Goal: Task Accomplishment & Management: Complete application form

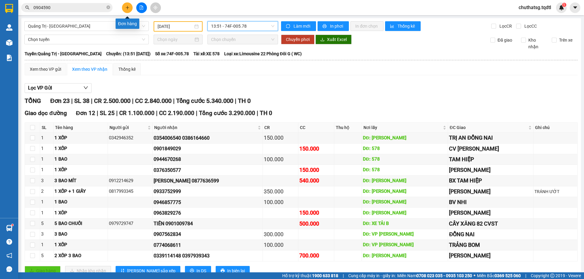
click at [126, 10] on button at bounding box center [127, 7] width 11 height 11
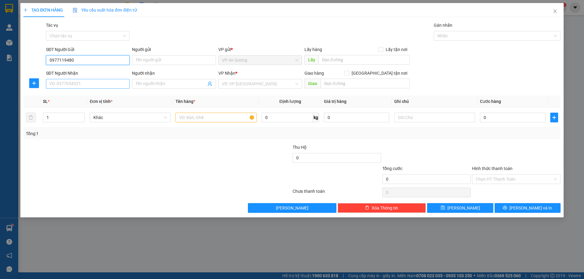
type input "0977119480"
click at [78, 81] on input "SĐT Người Nhận" at bounding box center [88, 84] width 84 height 10
click at [86, 93] on div "0388765081" at bounding box center [88, 96] width 76 height 7
type input "0388765081"
type input "[PERSON_NAME]"
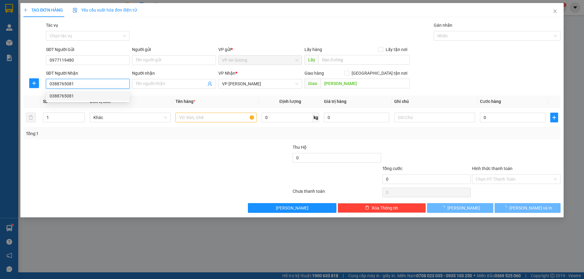
type input "300.000"
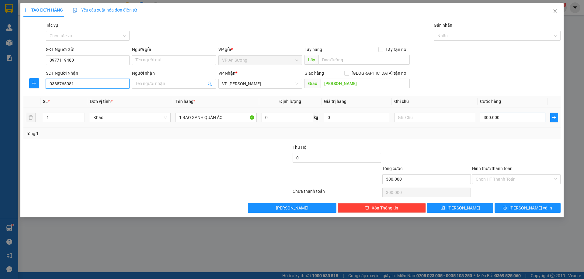
type input "0388765081"
click at [505, 119] on input "300.000" at bounding box center [512, 118] width 65 height 10
type input "1"
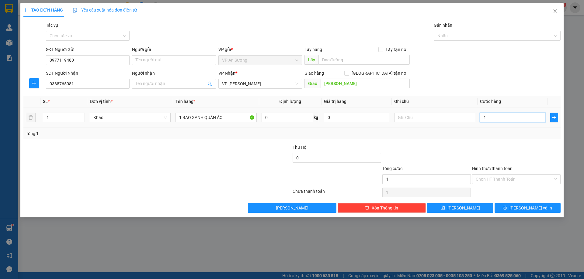
type input "15"
type input "150"
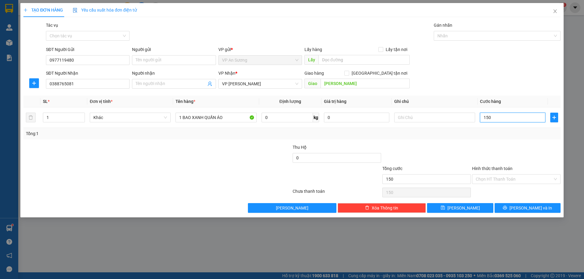
type input "150"
type input "150.000"
drag, startPoint x: 524, startPoint y: 80, endPoint x: 532, endPoint y: 79, distance: 8.0
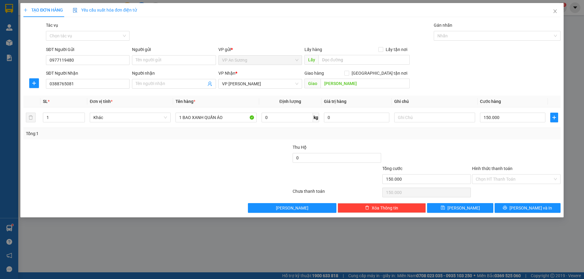
click at [530, 79] on div "SĐT Người Nhận 0388765081 Người nhận Tên người nhận VP Nhận * VP [PERSON_NAME] …" at bounding box center [303, 80] width 517 height 21
click at [507, 208] on button "[PERSON_NAME] và In" at bounding box center [527, 208] width 66 height 10
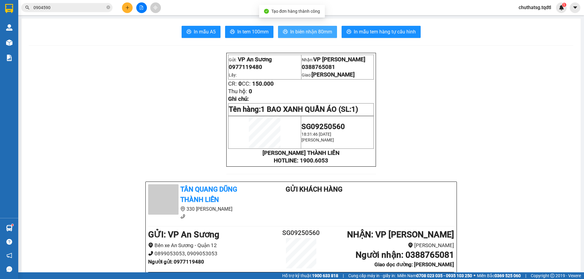
click at [322, 33] on span "In biên nhận 80mm" at bounding box center [311, 32] width 42 height 8
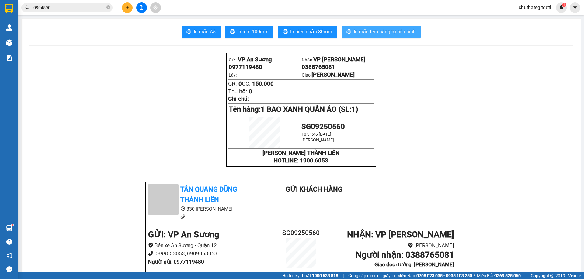
click at [378, 33] on span "In mẫu tem hàng tự cấu hình" at bounding box center [385, 32] width 62 height 8
drag, startPoint x: 128, startPoint y: 2, endPoint x: 126, endPoint y: 9, distance: 7.4
click at [128, 2] on div at bounding box center [142, 7] width 46 height 11
click at [126, 10] on button at bounding box center [127, 7] width 11 height 11
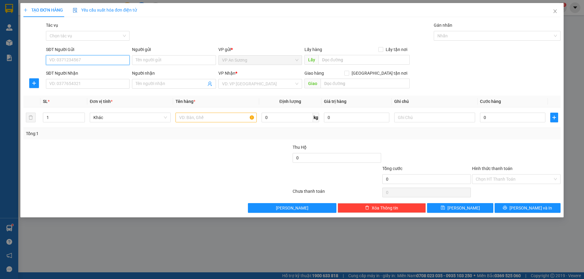
click at [88, 61] on input "SĐT Người Gửi" at bounding box center [88, 60] width 84 height 10
type input "0334028674"
click at [65, 85] on input "SĐT Người Nhận" at bounding box center [88, 84] width 84 height 10
type input "0364026643"
click at [228, 84] on input "search" at bounding box center [258, 83] width 72 height 9
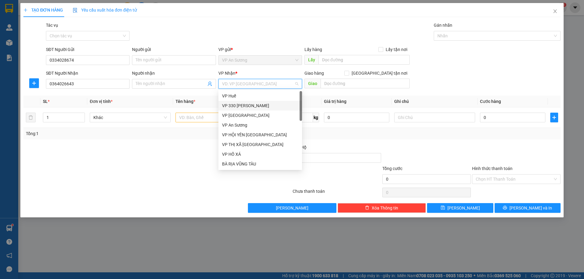
drag, startPoint x: 249, startPoint y: 101, endPoint x: 275, endPoint y: 101, distance: 26.1
click at [250, 101] on div "VP 330 [PERSON_NAME]" at bounding box center [260, 106] width 84 height 10
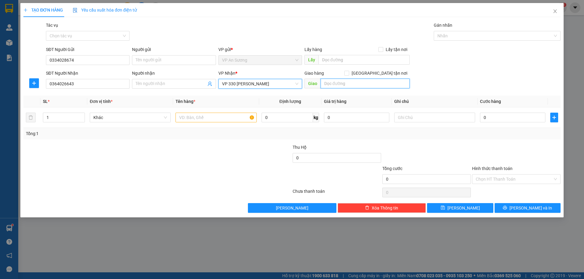
click at [344, 85] on input "text" at bounding box center [364, 84] width 89 height 10
drag, startPoint x: 83, startPoint y: 106, endPoint x: 67, endPoint y: 109, distance: 16.7
click at [67, 109] on div "Transit Pickup Surcharge Ids Transit Deliver Surcharge Ids Transit Deliver Surc…" at bounding box center [291, 117] width 537 height 191
drag, startPoint x: 254, startPoint y: 83, endPoint x: 212, endPoint y: 97, distance: 43.7
click at [212, 97] on div "Transit Pickup Surcharge Ids Transit Deliver Surcharge Ids Transit Deliver Surc…" at bounding box center [291, 117] width 537 height 191
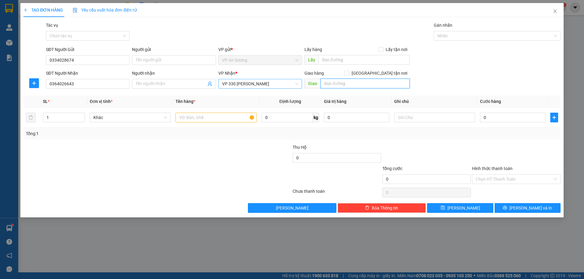
drag, startPoint x: 252, startPoint y: 87, endPoint x: 218, endPoint y: 84, distance: 34.4
click at [218, 84] on div "VP 330 [PERSON_NAME]" at bounding box center [260, 84] width 84 height 10
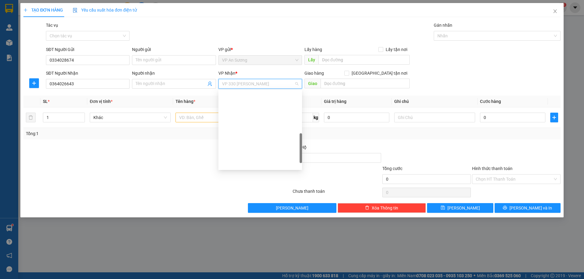
click at [233, 87] on span "VP 330 [PERSON_NAME]" at bounding box center [260, 83] width 76 height 9
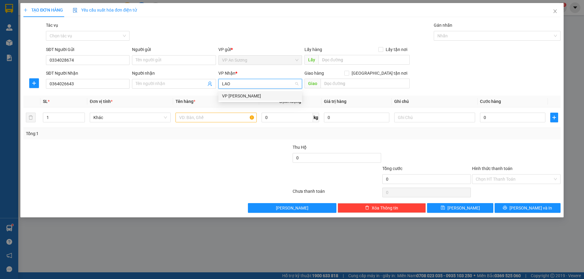
type input "LAO"
drag, startPoint x: 235, startPoint y: 98, endPoint x: 257, endPoint y: 96, distance: 22.3
click at [235, 98] on div "VP [PERSON_NAME]" at bounding box center [260, 96] width 76 height 7
click at [342, 82] on input "text" at bounding box center [364, 84] width 89 height 10
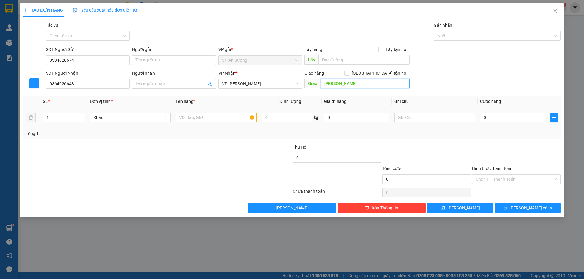
type input "[PERSON_NAME]"
drag, startPoint x: 347, startPoint y: 114, endPoint x: 323, endPoint y: 114, distance: 24.3
click at [347, 114] on input "0" at bounding box center [356, 118] width 65 height 10
click at [220, 115] on input "text" at bounding box center [215, 118] width 81 height 10
type input "1 THÙNG GIẤY"
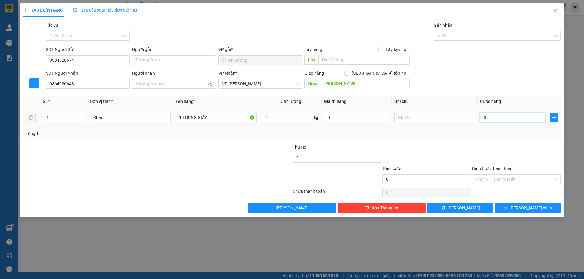
click at [486, 118] on input "0" at bounding box center [512, 118] width 65 height 10
type input "1"
type input "10"
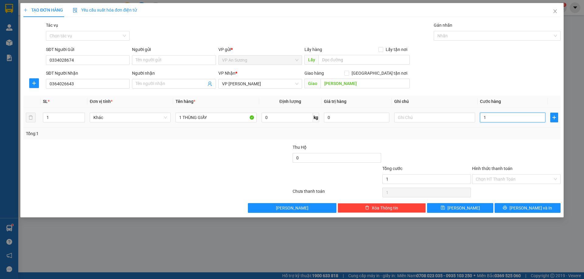
type input "10"
type input "100"
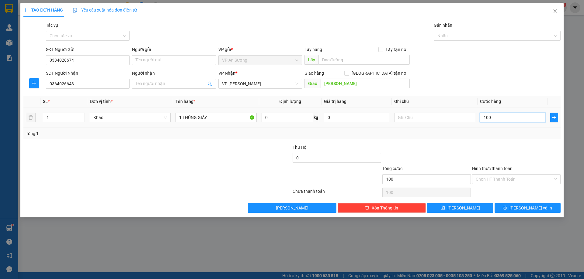
type input "1.000"
type input "10.000"
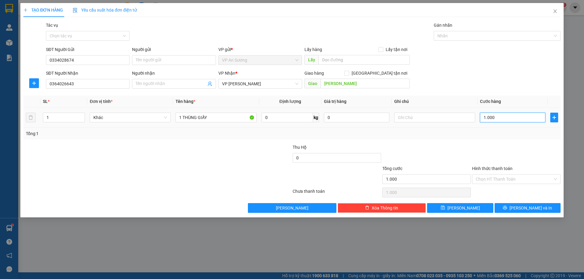
type input "10.000"
type input "100.000"
click at [489, 183] on input "Hình thức thanh toán" at bounding box center [513, 179] width 77 height 9
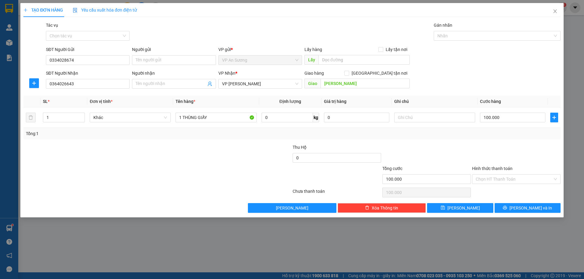
drag, startPoint x: 421, startPoint y: 141, endPoint x: 494, endPoint y: 190, distance: 87.5
click at [423, 141] on div "Transit Pickup Surcharge Ids Transit Deliver Surcharge Ids Transit Deliver Surc…" at bounding box center [291, 117] width 537 height 191
click at [507, 206] on button "[PERSON_NAME] và In" at bounding box center [527, 208] width 66 height 10
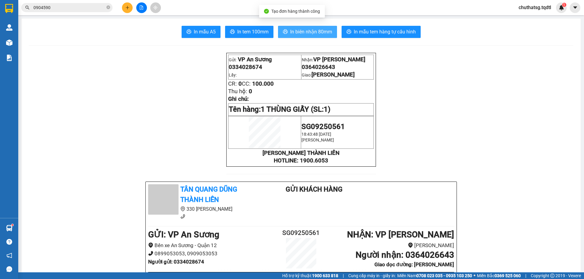
click at [326, 34] on span "In biên nhận 80mm" at bounding box center [311, 32] width 42 height 8
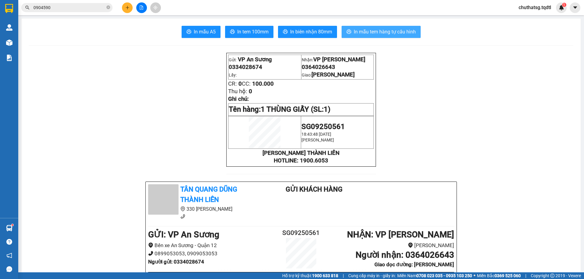
click at [406, 33] on span "In mẫu tem hàng tự cấu hình" at bounding box center [385, 32] width 62 height 8
click at [131, 10] on button at bounding box center [127, 7] width 11 height 11
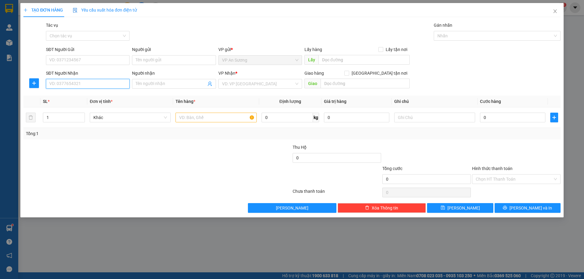
click at [83, 88] on input "SĐT Người Nhận" at bounding box center [88, 84] width 84 height 10
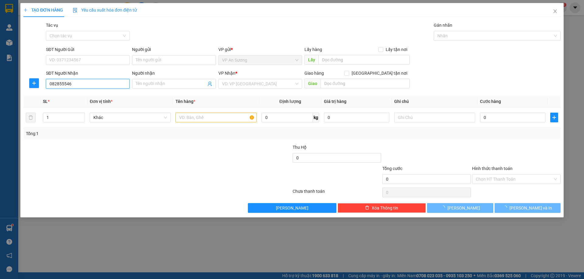
type input "0828555468"
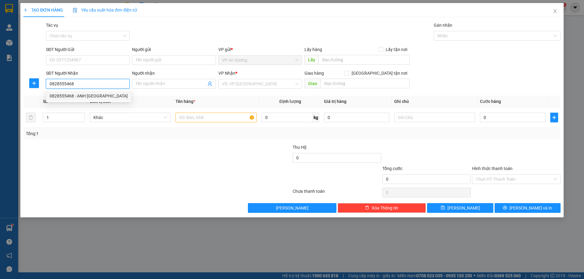
type input "ANH NHẬT"
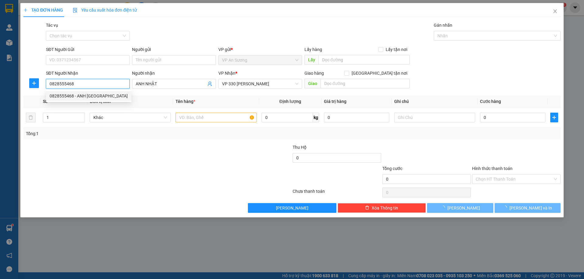
type input "150.000"
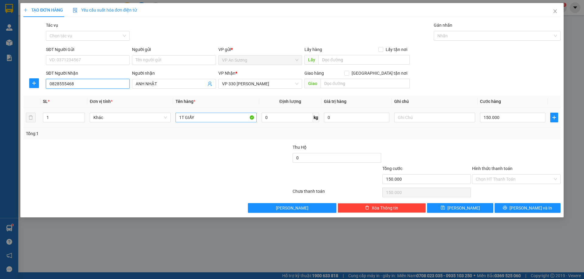
type input "0828555468"
click at [207, 116] on input "1T GIẤY" at bounding box center [215, 118] width 81 height 10
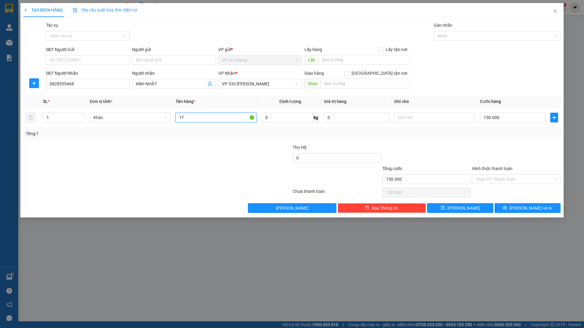
type input "1"
type input "2 MÓN"
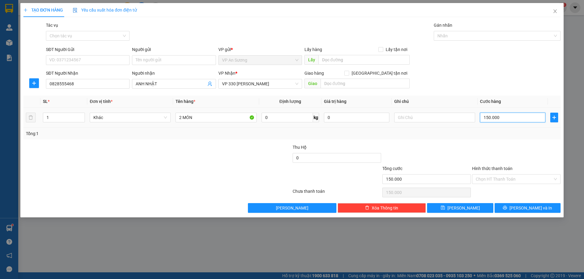
click at [492, 118] on input "150.000" at bounding box center [512, 118] width 65 height 10
click at [136, 175] on div at bounding box center [112, 175] width 179 height 21
click at [434, 119] on input "text" at bounding box center [434, 118] width 81 height 10
type input "D"
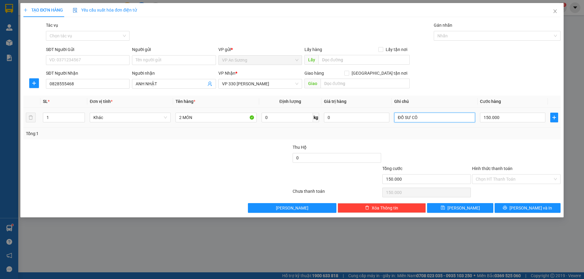
type input "ĐỒ SƯ CÔ"
click at [524, 177] on input "Hình thức thanh toán" at bounding box center [513, 179] width 77 height 9
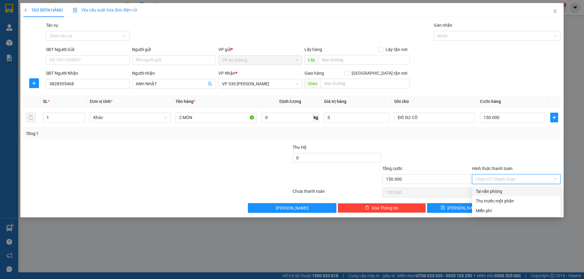
click at [513, 191] on div "Tại văn phòng" at bounding box center [515, 191] width 81 height 7
type input "0"
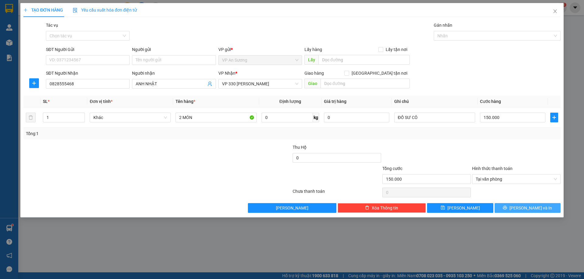
click at [533, 211] on span "[PERSON_NAME] và In" at bounding box center [530, 208] width 43 height 7
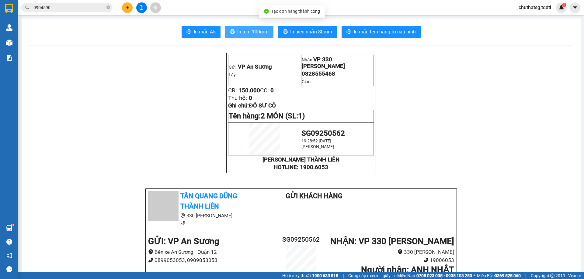
click at [254, 35] on span "In tem 100mm" at bounding box center [252, 32] width 31 height 8
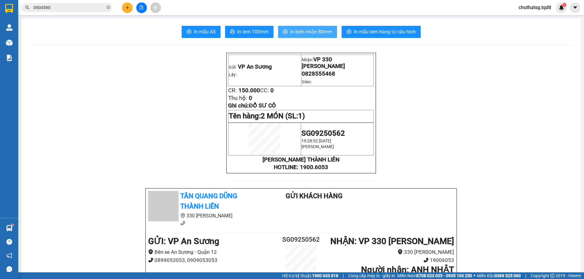
click at [322, 31] on span "In biên nhận 80mm" at bounding box center [311, 32] width 42 height 8
click at [124, 7] on button at bounding box center [127, 7] width 11 height 11
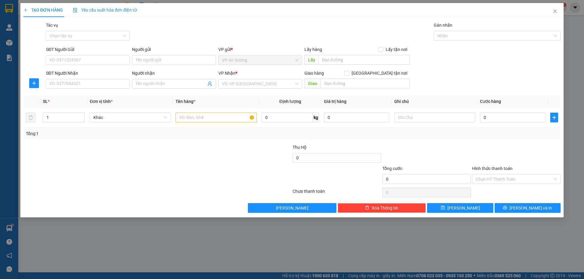
drag, startPoint x: 216, startPoint y: 254, endPoint x: 118, endPoint y: 192, distance: 116.6
click at [211, 247] on div "TẠO ĐƠN HÀNG Yêu cầu xuất hóa đơn điện tử Transit Pickup Surcharge Ids Transit …" at bounding box center [292, 139] width 584 height 279
